Goal: Task Accomplishment & Management: Manage account settings

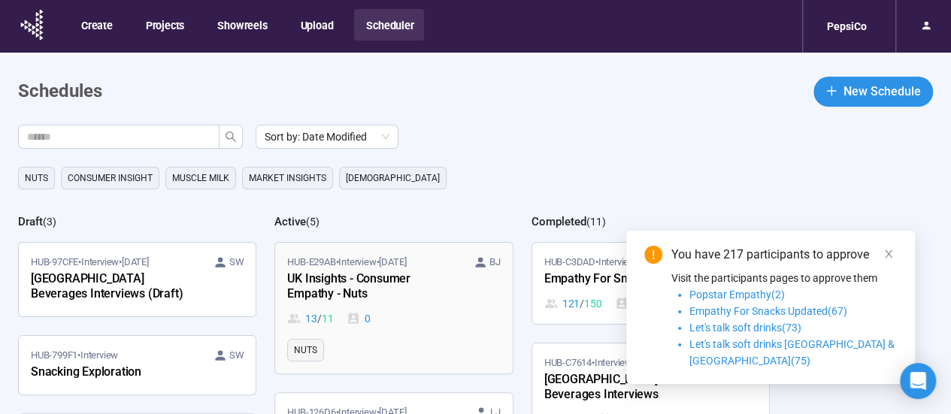
click at [354, 283] on div "UK Insights - Consumer Empathy - Nuts" at bounding box center [369, 287] width 165 height 35
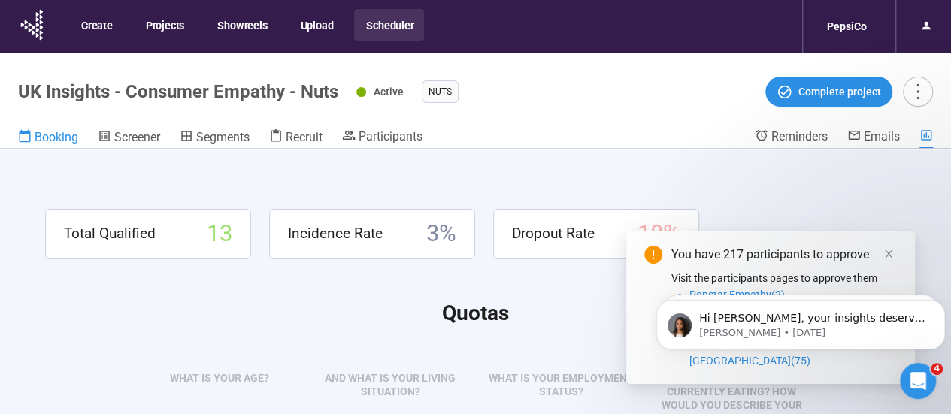
click at [56, 133] on span "Booking" at bounding box center [57, 137] width 44 height 14
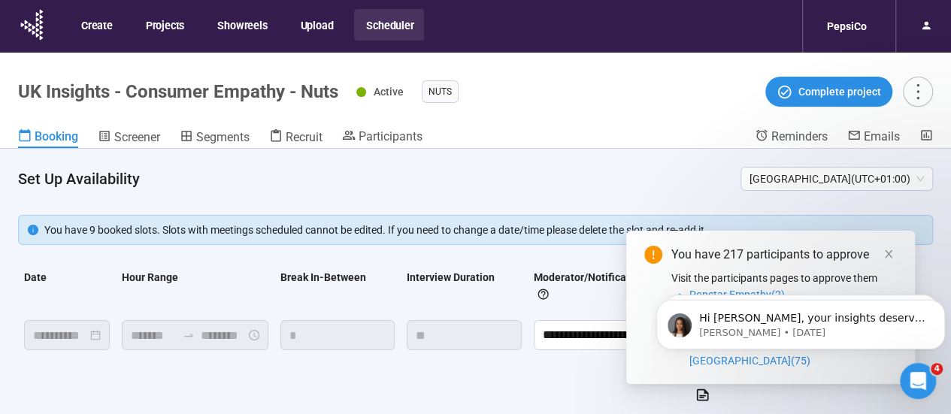
scroll to position [50, 0]
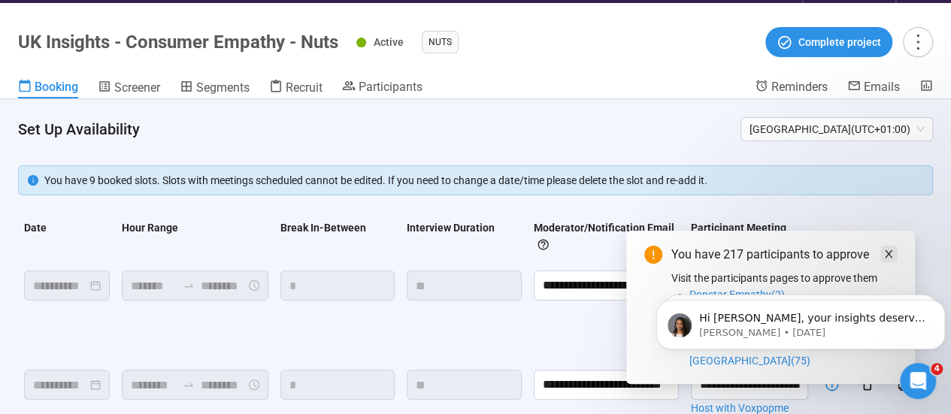
click at [885, 258] on icon "close" at bounding box center [889, 254] width 8 height 8
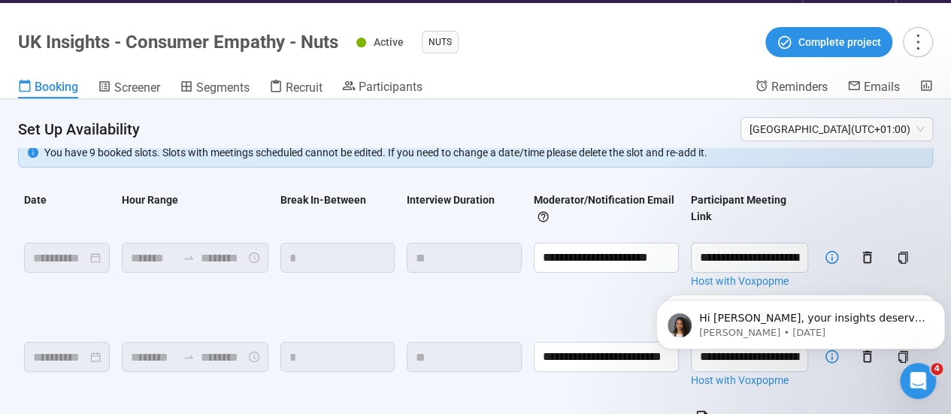
scroll to position [0, 0]
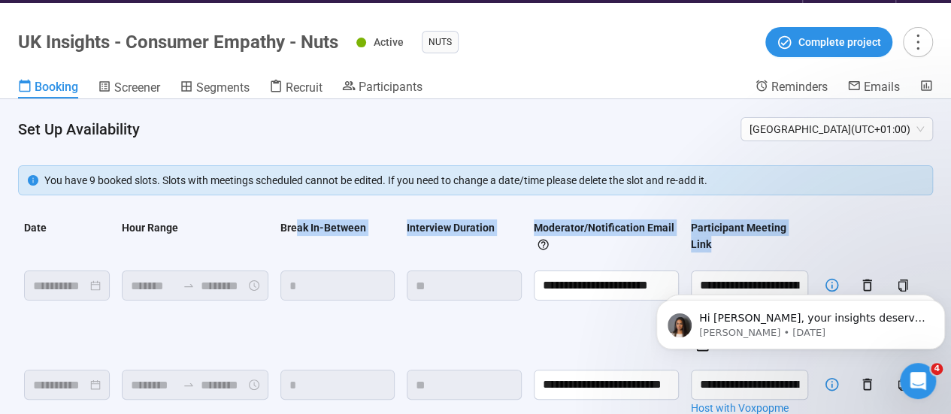
drag, startPoint x: 313, startPoint y: 216, endPoint x: 825, endPoint y: 239, distance: 512.6
click at [822, 241] on tr "Date Hour Range Break In-Between Interview Duration Moderator/Notification Emai…" at bounding box center [475, 239] width 915 height 51
click at [825, 239] on th at bounding box center [831, 239] width 35 height 51
drag, startPoint x: 767, startPoint y: 242, endPoint x: 131, endPoint y: 252, distance: 636.2
click at [133, 253] on tr "Date Hour Range Break In-Between Interview Duration Moderator/Notification Emai…" at bounding box center [475, 239] width 915 height 51
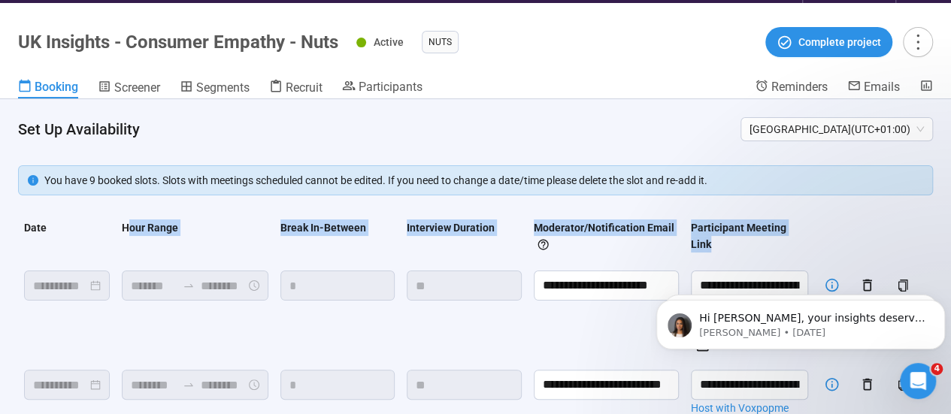
click at [131, 251] on th "Hour Range" at bounding box center [195, 239] width 159 height 51
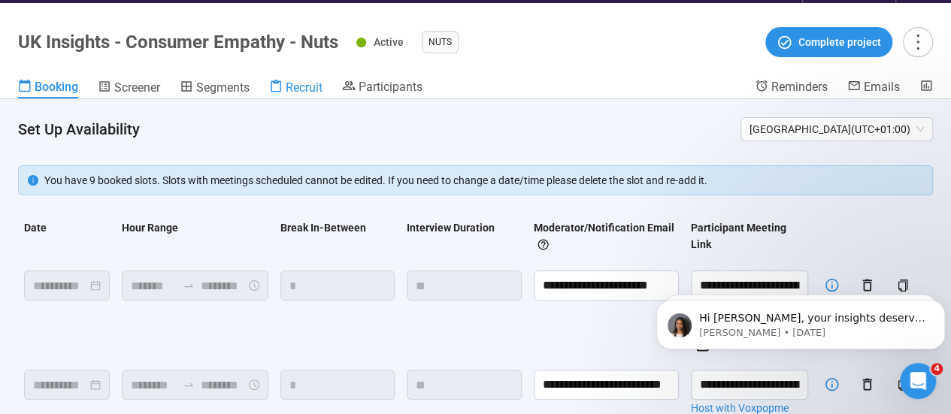
click at [289, 91] on span "Recruit" at bounding box center [304, 87] width 37 height 14
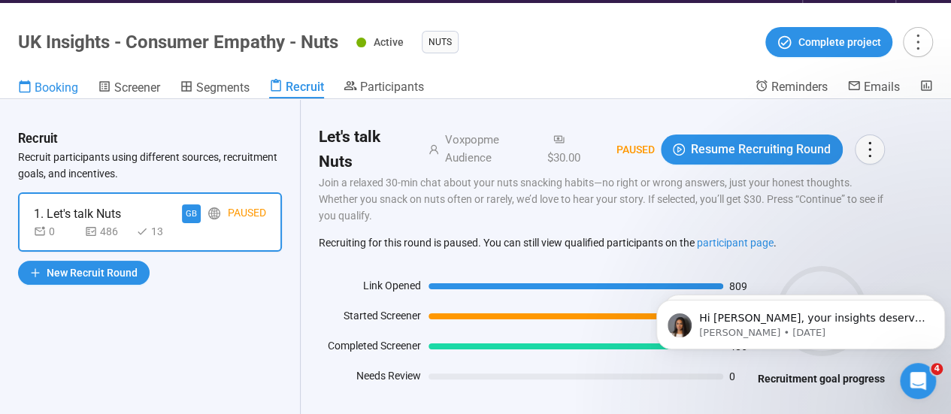
click at [77, 95] on link "Booking" at bounding box center [48, 89] width 60 height 20
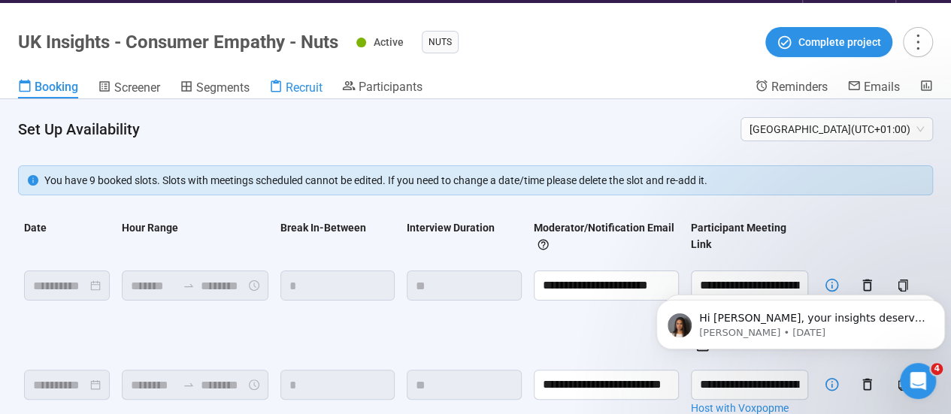
click at [301, 87] on span "Recruit" at bounding box center [304, 87] width 37 height 14
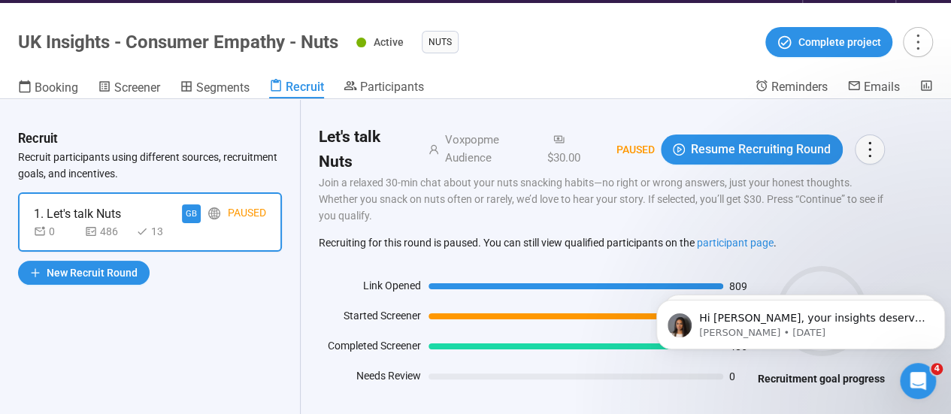
click at [370, 98] on div "Participants" at bounding box center [384, 89] width 80 height 20
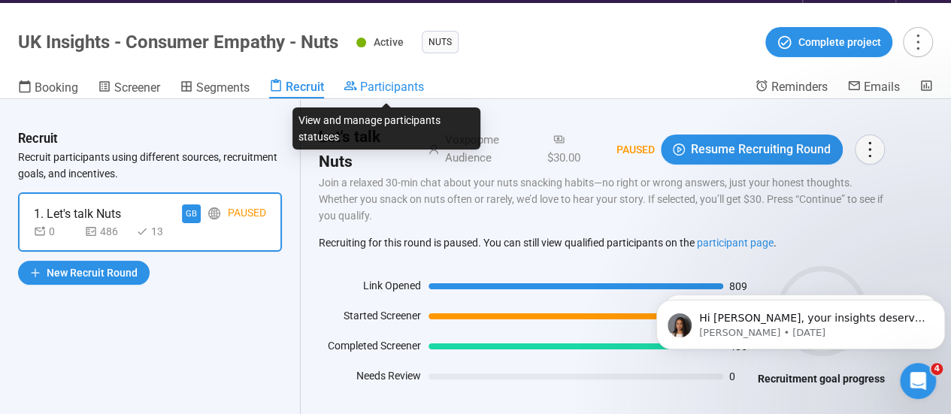
click at [370, 92] on span "Participants" at bounding box center [392, 87] width 64 height 14
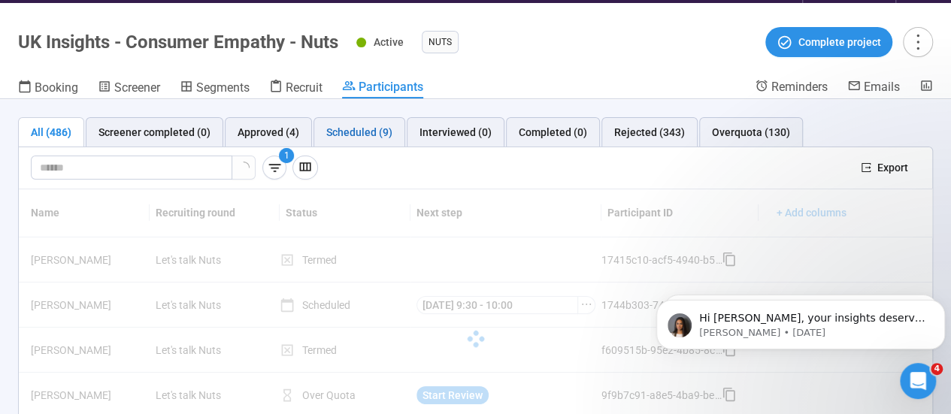
click at [352, 132] on div "Scheduled (9)" at bounding box center [359, 132] width 66 height 17
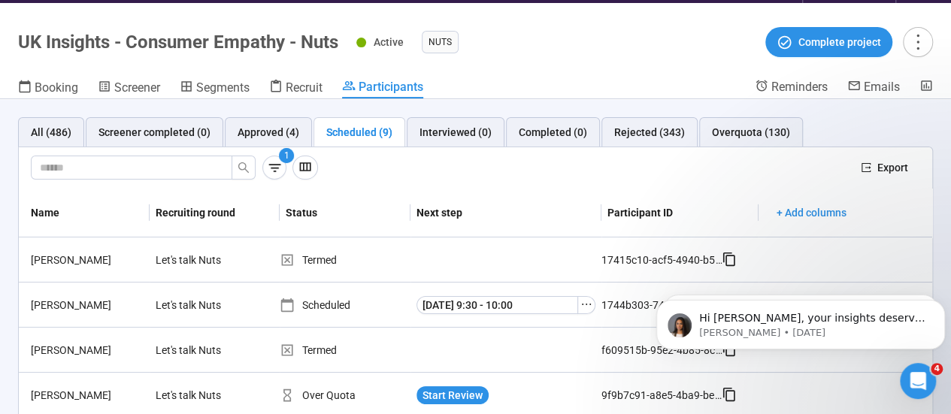
click at [347, 129] on div "Scheduled (9)" at bounding box center [359, 132] width 66 height 17
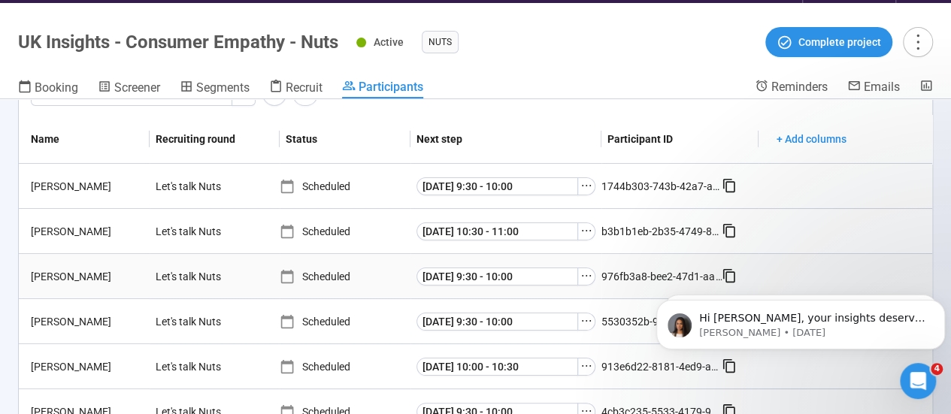
scroll to position [87, 0]
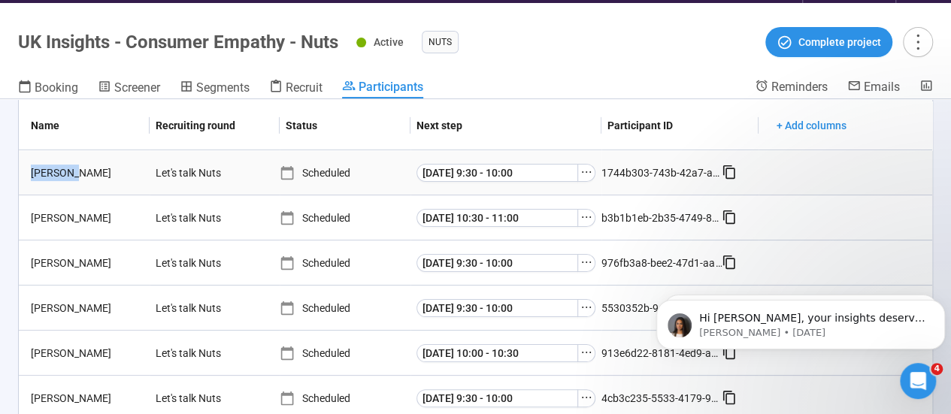
drag, startPoint x: 68, startPoint y: 174, endPoint x: 23, endPoint y: 172, distance: 45.2
click at [23, 172] on td "[PERSON_NAME]" at bounding box center [84, 172] width 131 height 45
drag, startPoint x: 23, startPoint y: 172, endPoint x: 41, endPoint y: 175, distance: 19.0
click at [24, 172] on td "[PERSON_NAME]" at bounding box center [84, 172] width 131 height 45
click at [114, 175] on div "[PERSON_NAME]" at bounding box center [87, 173] width 125 height 17
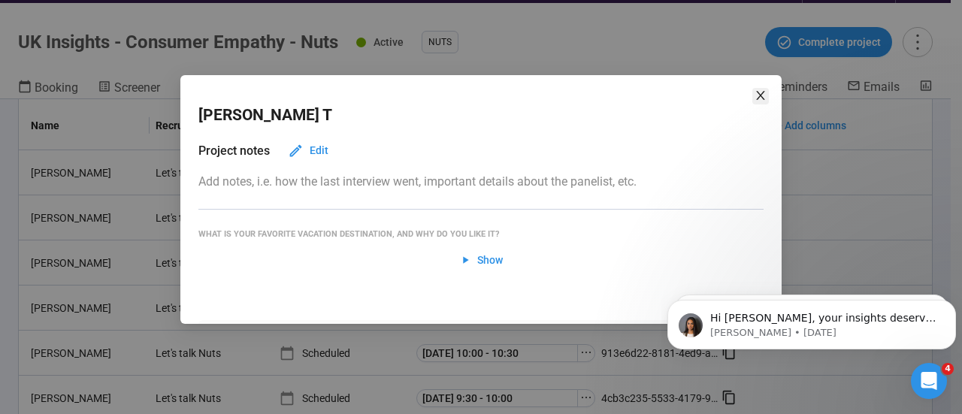
click at [759, 92] on icon "close" at bounding box center [761, 95] width 12 height 12
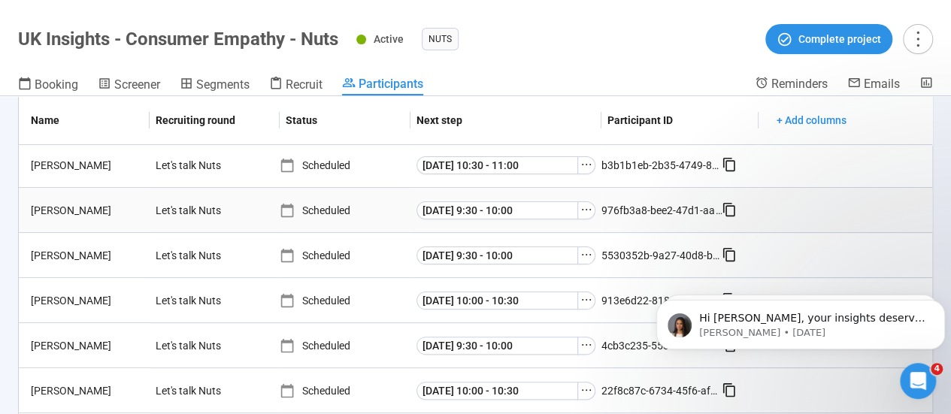
scroll to position [138, 0]
click at [22, 83] on icon at bounding box center [25, 84] width 14 height 14
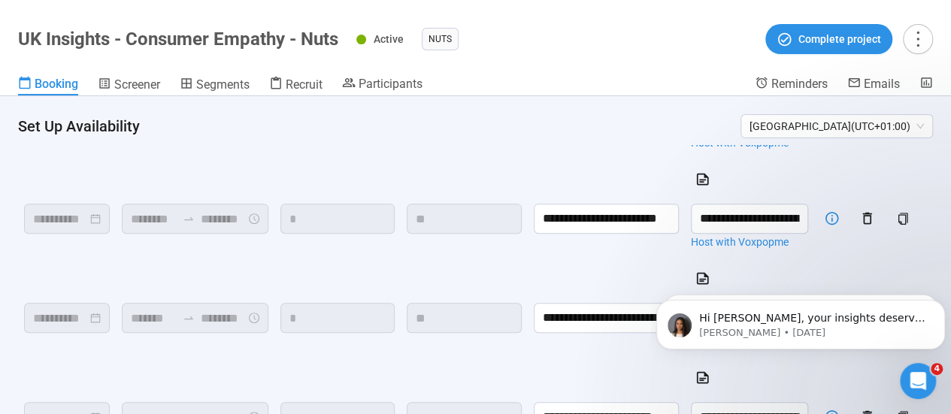
scroll to position [263, 0]
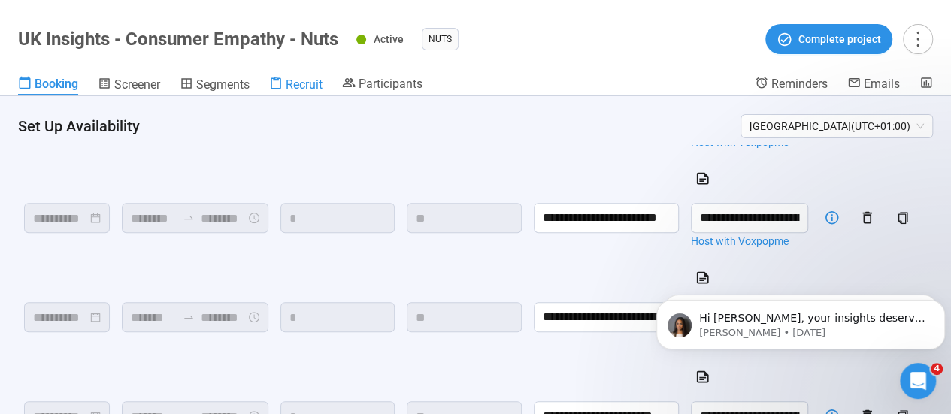
click at [299, 80] on span "Recruit" at bounding box center [304, 84] width 37 height 14
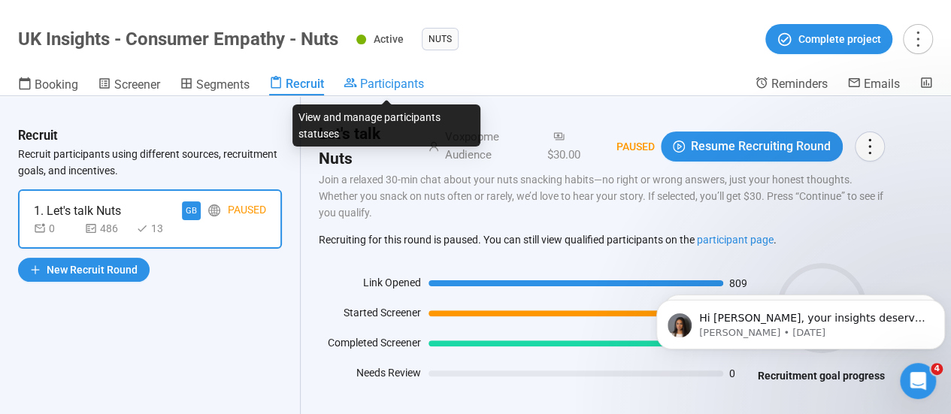
click at [371, 83] on span "Participants" at bounding box center [392, 84] width 64 height 14
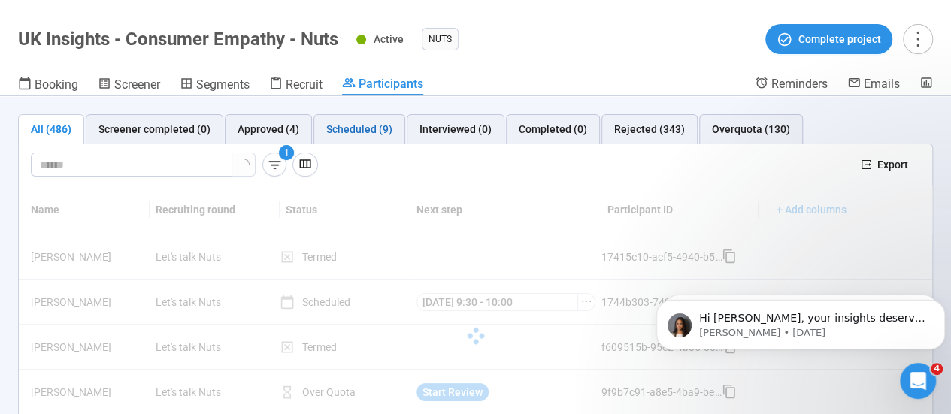
click at [361, 133] on div "Scheduled (9)" at bounding box center [359, 129] width 66 height 17
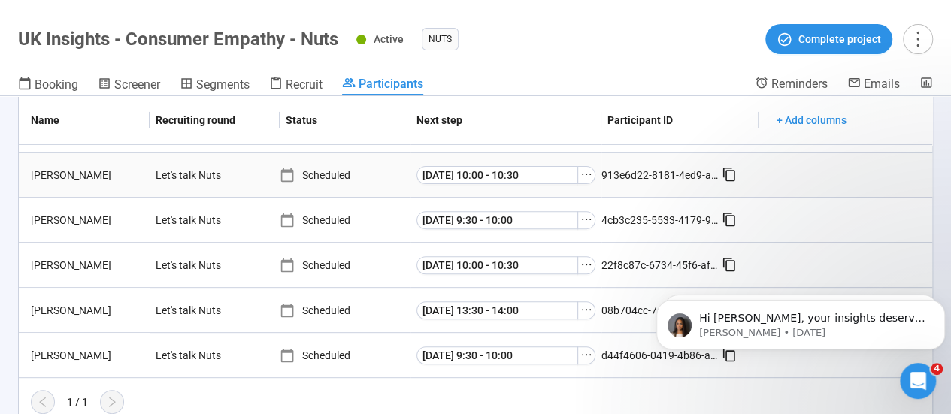
scroll to position [274, 0]
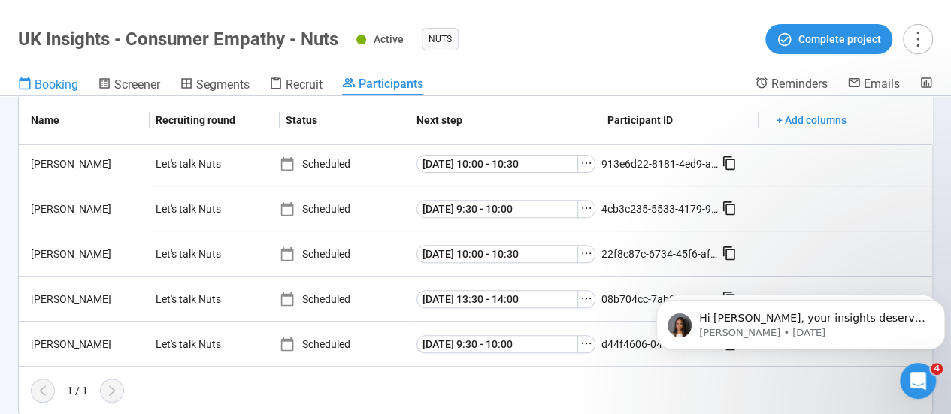
click at [47, 82] on span "Booking" at bounding box center [57, 84] width 44 height 14
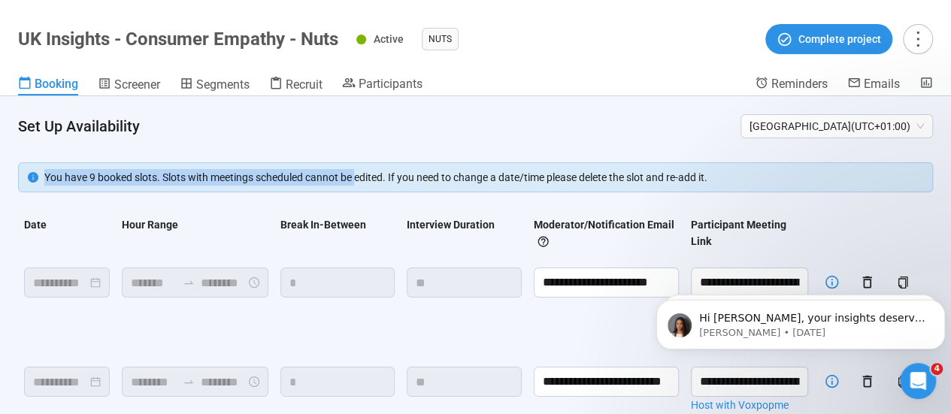
drag, startPoint x: 360, startPoint y: 165, endPoint x: 594, endPoint y: 109, distance: 240.4
click at [594, 109] on div "**********" at bounding box center [475, 255] width 951 height 318
click at [593, 109] on header "Set Up Availability [GEOGRAPHIC_DATA] ( UTC+01:00 )" at bounding box center [475, 120] width 951 height 48
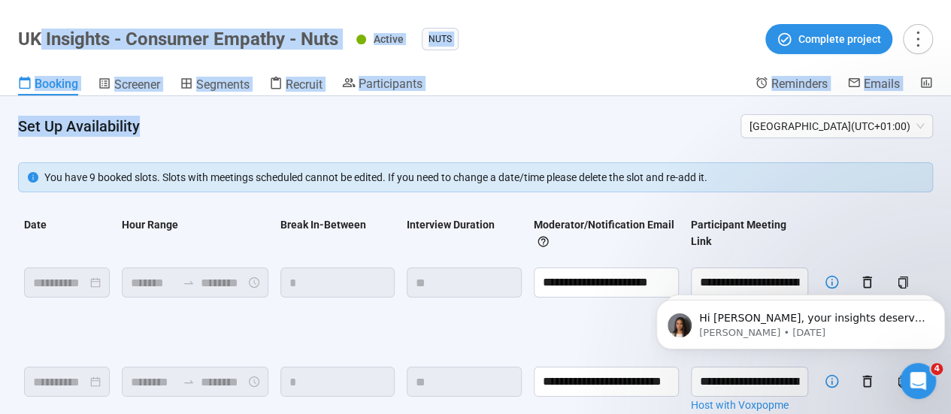
scroll to position [26, 0]
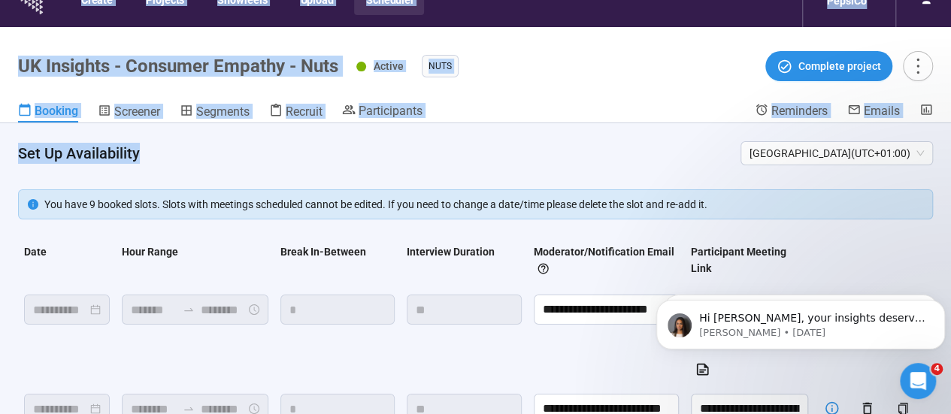
drag, startPoint x: 593, startPoint y: 109, endPoint x: 34, endPoint y: 4, distance: 568.5
click at [34, 4] on section "**********" at bounding box center [475, 207] width 951 height 467
click at [37, 64] on h1 "UK Insights - Consumer Empathy - Nuts" at bounding box center [178, 66] width 320 height 21
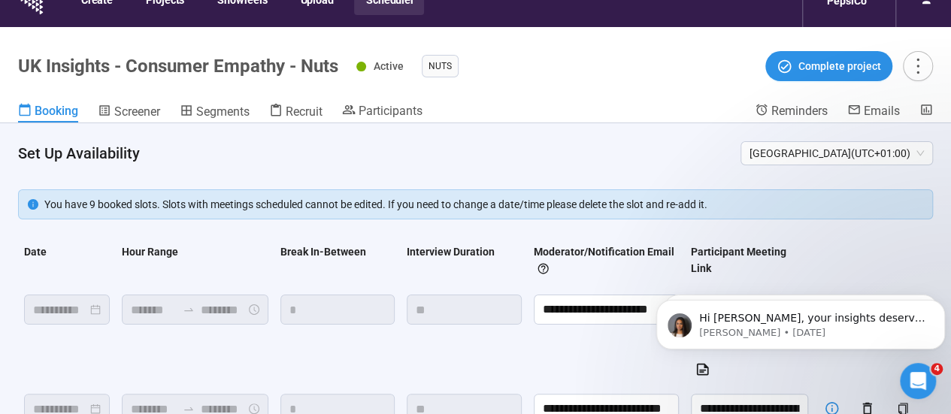
click at [27, 62] on h1 "UK Insights - Consumer Empathy - Nuts" at bounding box center [178, 66] width 320 height 21
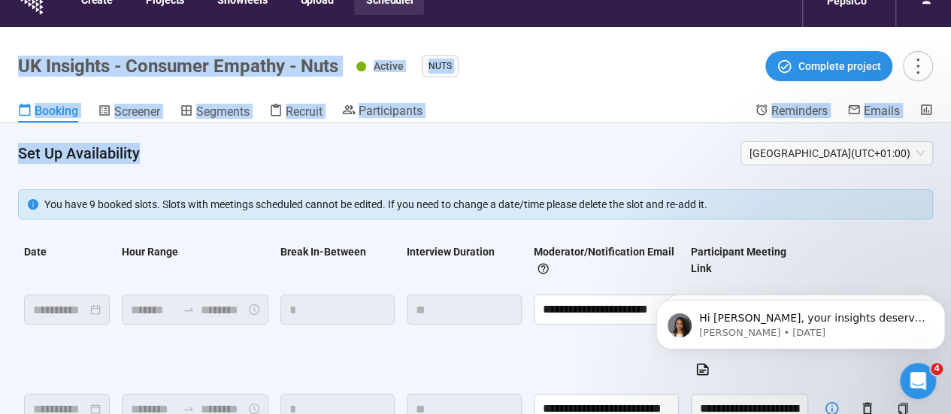
drag, startPoint x: 27, startPoint y: 62, endPoint x: 366, endPoint y: 158, distance: 352.3
click at [366, 158] on div "**********" at bounding box center [475, 234] width 951 height 414
click at [366, 158] on h4 "Set Up Availability" at bounding box center [373, 153] width 711 height 21
drag, startPoint x: 366, startPoint y: 158, endPoint x: 6, endPoint y: 53, distance: 375.0
click at [6, 53] on div "**********" at bounding box center [475, 234] width 951 height 414
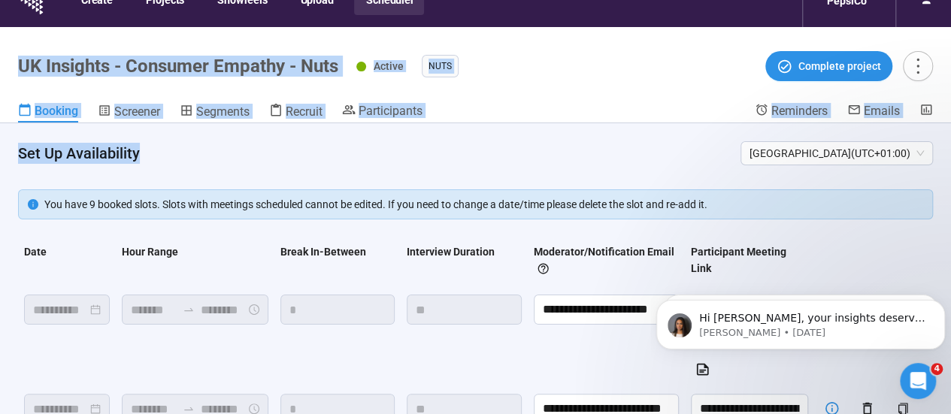
click at [6, 53] on header "UK Insights - Consumer Empathy - Nuts Active Nuts Complete project Booking Scre…" at bounding box center [475, 75] width 951 height 96
drag, startPoint x: 6, startPoint y: 53, endPoint x: 202, endPoint y: 157, distance: 221.3
click at [202, 157] on div "**********" at bounding box center [475, 234] width 951 height 414
click at [202, 157] on h4 "Set Up Availability" at bounding box center [373, 153] width 711 height 21
drag, startPoint x: 202, startPoint y: 157, endPoint x: 0, endPoint y: 52, distance: 227.4
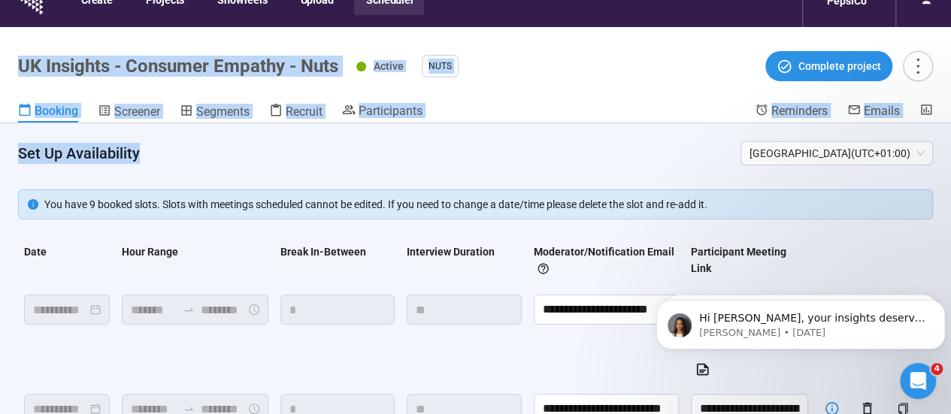
click at [0, 52] on div "**********" at bounding box center [475, 234] width 951 height 414
click at [0, 52] on header "UK Insights - Consumer Empathy - Nuts Active Nuts Complete project Booking Scre…" at bounding box center [475, 75] width 951 height 96
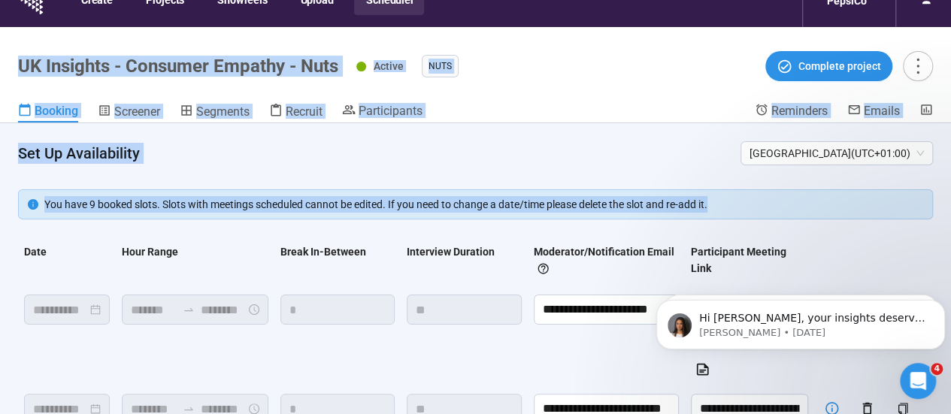
drag, startPoint x: 0, startPoint y: 52, endPoint x: 258, endPoint y: 233, distance: 315.2
click at [258, 233] on div "**********" at bounding box center [475, 234] width 951 height 414
drag, startPoint x: 258, startPoint y: 233, endPoint x: 32, endPoint y: 67, distance: 280.8
click at [32, 67] on div "**********" at bounding box center [475, 234] width 951 height 414
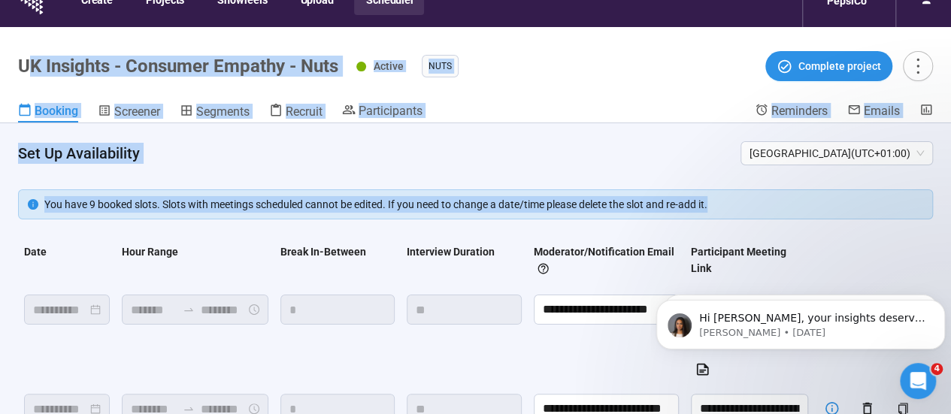
click at [32, 67] on h1 "UK Insights - Consumer Empathy - Nuts" at bounding box center [178, 66] width 320 height 21
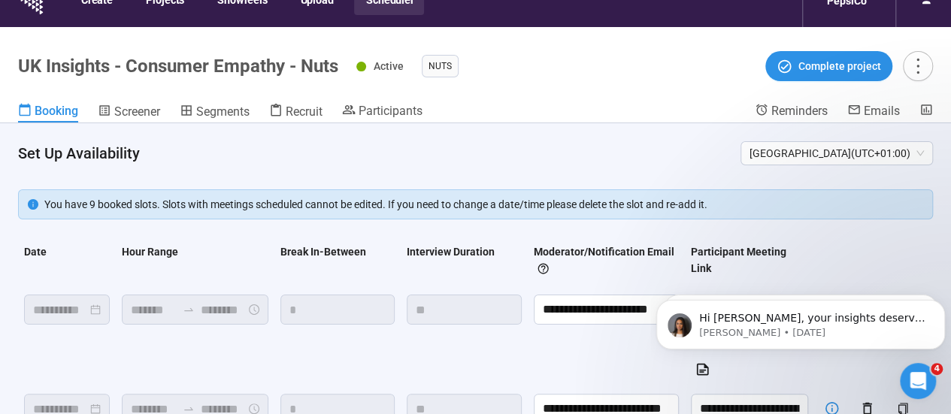
click at [29, 65] on h1 "UK Insights - Consumer Empathy - Nuts" at bounding box center [178, 66] width 320 height 21
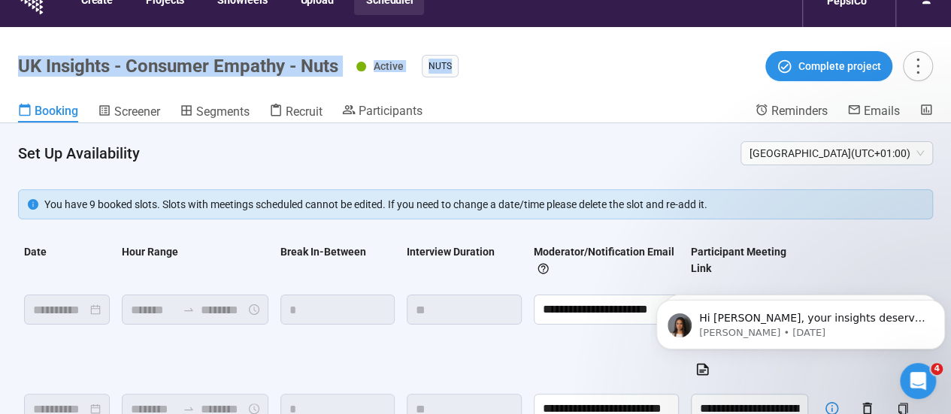
drag, startPoint x: 530, startPoint y: 77, endPoint x: 11, endPoint y: 53, distance: 520.1
click at [11, 53] on header "UK Insights - Consumer Empathy - Nuts Active Nuts Complete project Booking Scre…" at bounding box center [475, 75] width 951 height 96
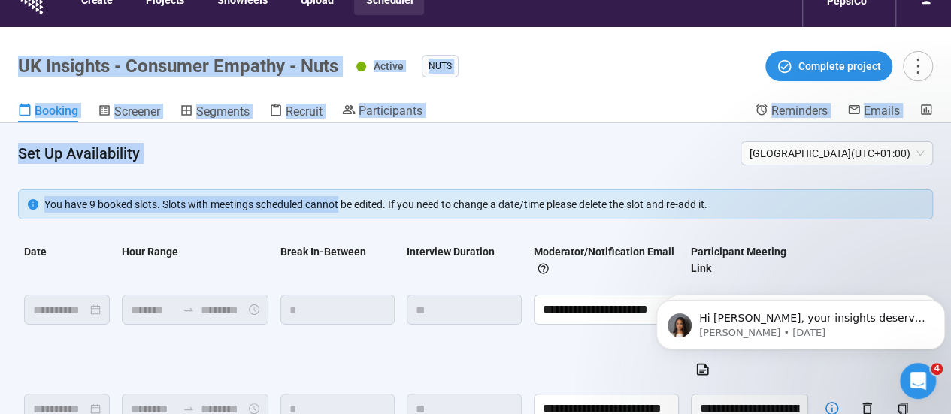
drag, startPoint x: 11, startPoint y: 53, endPoint x: 340, endPoint y: 174, distance: 351.1
click at [340, 174] on div "**********" at bounding box center [475, 234] width 951 height 414
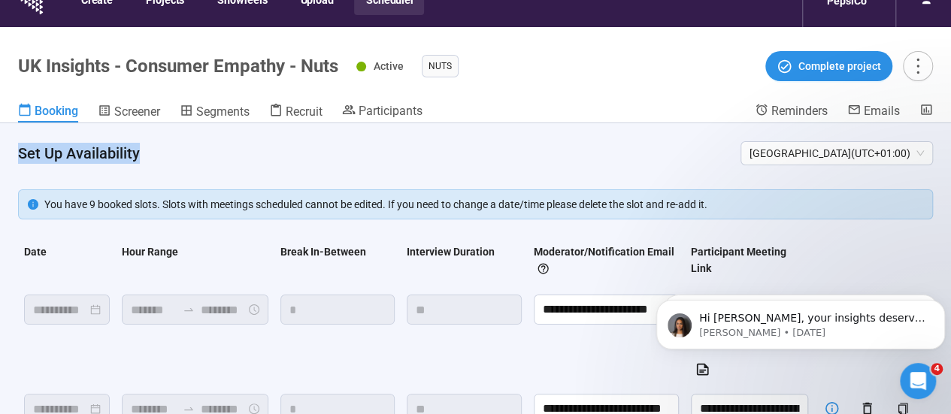
drag, startPoint x: 145, startPoint y: 163, endPoint x: 3, endPoint y: 152, distance: 142.6
click at [3, 152] on header "Set Up Availability [GEOGRAPHIC_DATA] ( UTC+01:00 )" at bounding box center [475, 147] width 951 height 48
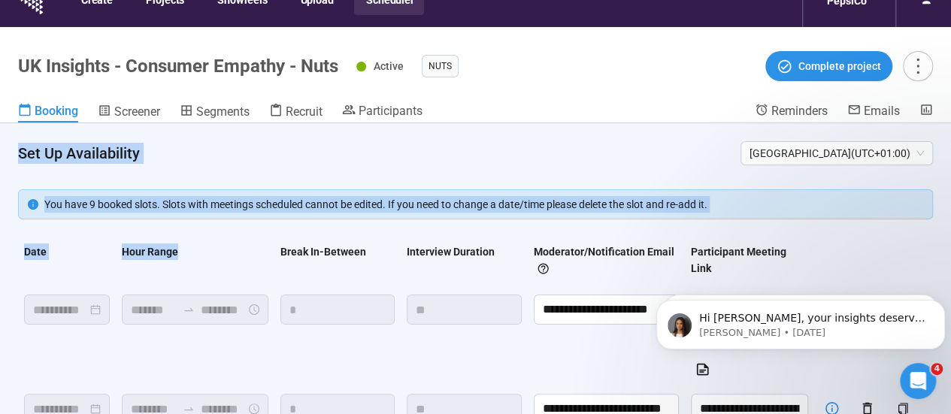
drag, startPoint x: 3, startPoint y: 152, endPoint x: 197, endPoint y: 237, distance: 211.8
click at [197, 237] on div "**********" at bounding box center [475, 282] width 951 height 318
click at [197, 238] on th "Hour Range" at bounding box center [195, 263] width 159 height 51
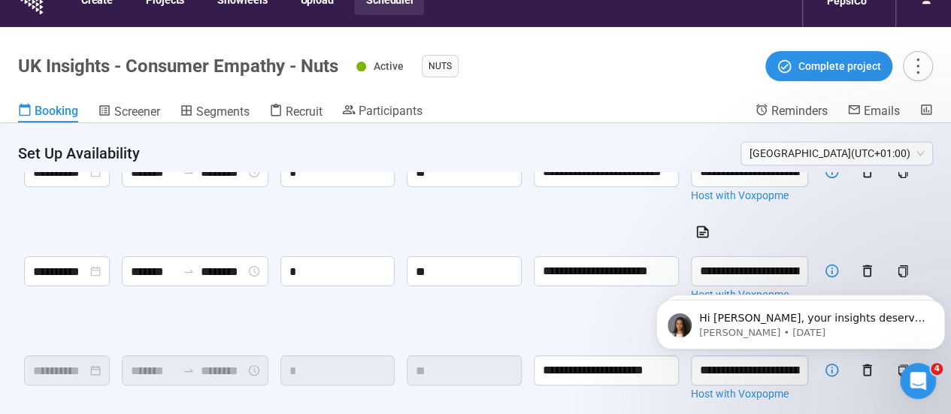
scroll to position [0, 0]
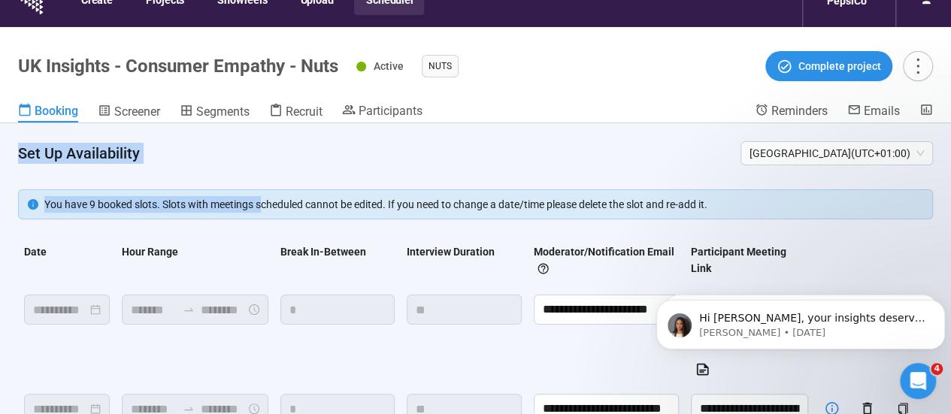
drag, startPoint x: 265, startPoint y: 204, endPoint x: 11, endPoint y: 150, distance: 259.9
click at [11, 150] on div "**********" at bounding box center [475, 282] width 951 height 318
click at [11, 150] on header "Set Up Availability [GEOGRAPHIC_DATA] ( UTC+01:00 )" at bounding box center [475, 147] width 951 height 48
